Goal: Task Accomplishment & Management: Manage account settings

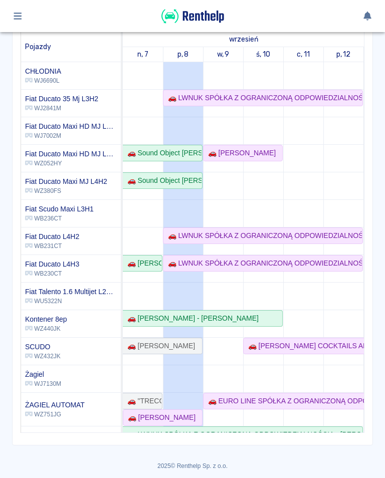
scroll to position [137, 0]
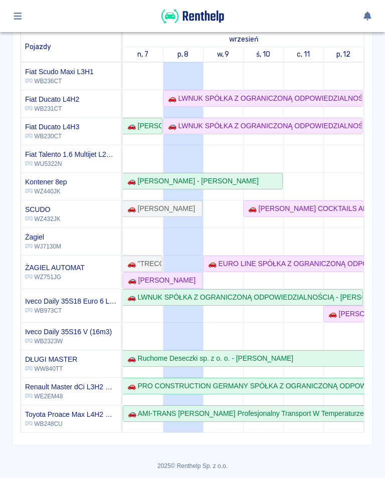
click at [20, 15] on icon "button" at bounding box center [18, 16] width 12 height 9
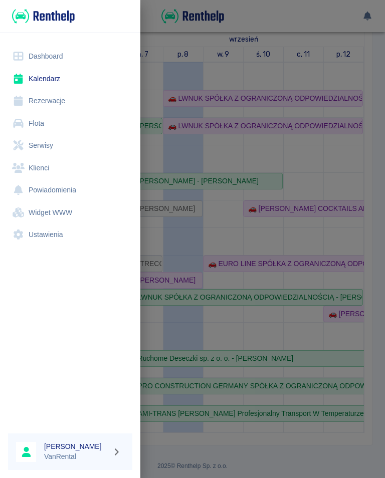
click at [49, 101] on link "Rezerwacje" at bounding box center [70, 101] width 124 height 23
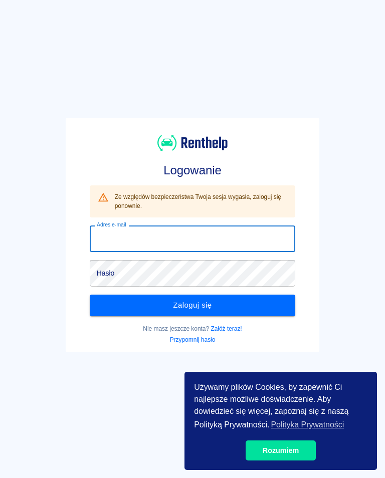
type input "[EMAIL_ADDRESS][DOMAIN_NAME]"
click at [193, 305] on button "Zaloguj się" at bounding box center [193, 305] width 206 height 21
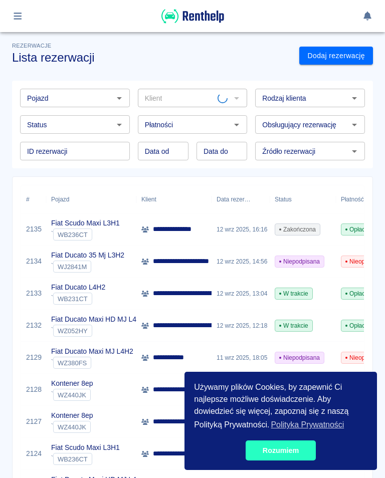
click at [285, 452] on link "Rozumiem" at bounding box center [281, 451] width 70 height 20
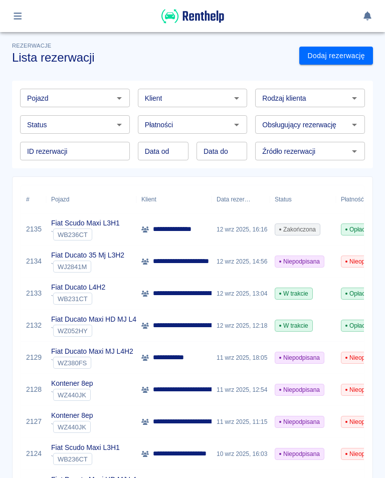
click at [278, 451] on link "Rozumiem" at bounding box center [281, 451] width 70 height 20
click at [19, 15] on icon "button" at bounding box center [18, 16] width 12 height 9
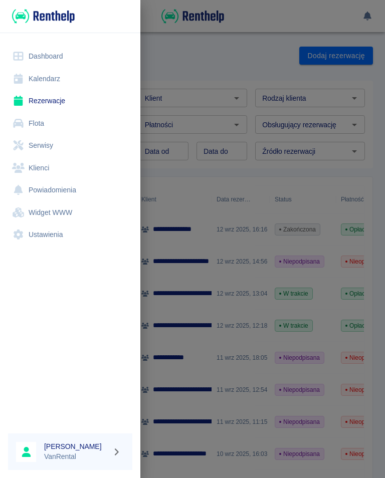
click at [215, 49] on div at bounding box center [192, 239] width 385 height 478
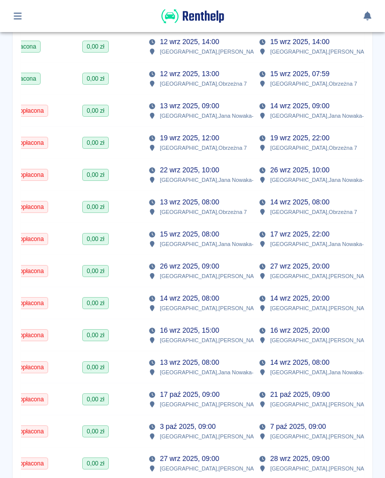
scroll to position [0, 339]
